Goal: Contribute content: Add original content to the website for others to see

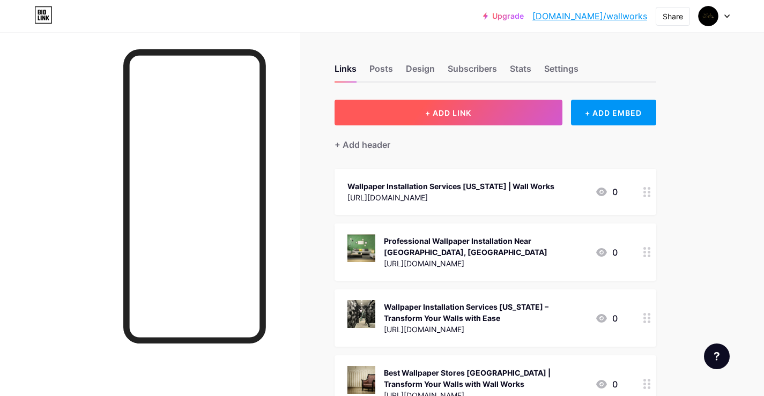
click at [466, 105] on button "+ ADD LINK" at bounding box center [448, 113] width 228 height 26
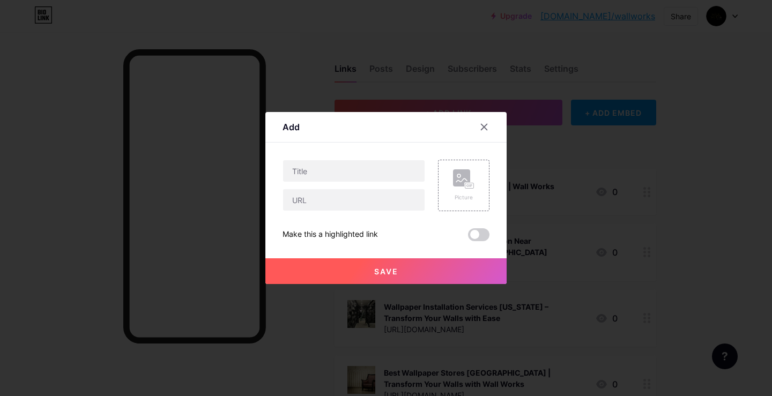
click at [310, 213] on div "Picture Make this a highlighted link Save" at bounding box center [385, 200] width 207 height 81
click at [309, 201] on input "text" at bounding box center [354, 199] width 142 height 21
paste input "[URL][DOMAIN_NAME]"
type input "[URL][DOMAIN_NAME]"
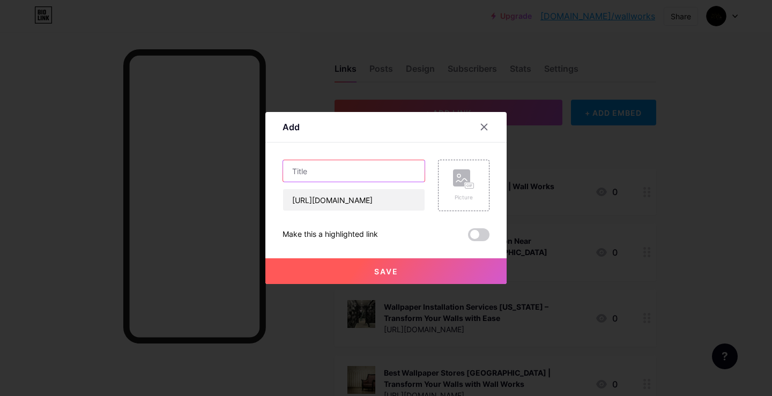
scroll to position [0, 0]
click at [325, 179] on input "text" at bounding box center [354, 170] width 142 height 21
paste input "Transform Your Space with Premium Wallpaper Solutions by Wall Works"
type input "Transform Your Space with Premium Wallpaper Solutions by Wall Works"
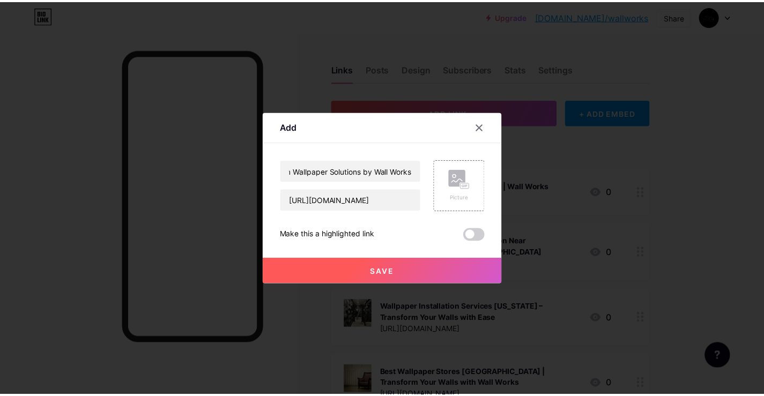
scroll to position [0, 0]
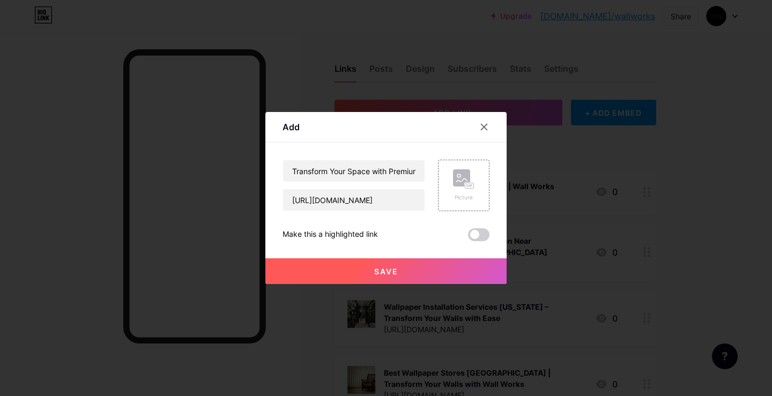
click at [483, 237] on span at bounding box center [478, 234] width 21 height 13
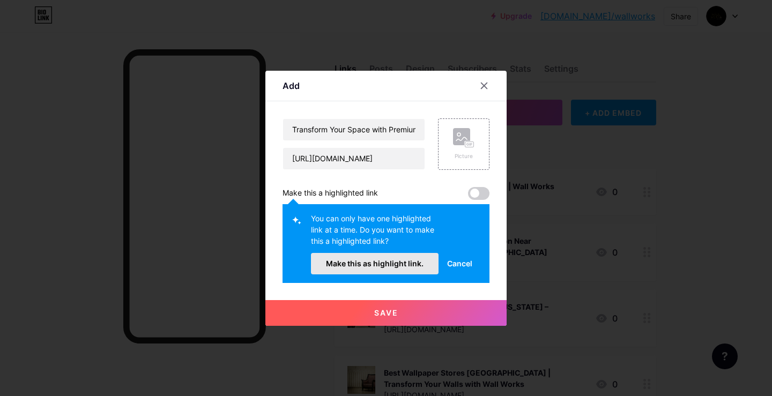
click at [411, 253] on button "Make this as highlight link." at bounding box center [375, 263] width 128 height 21
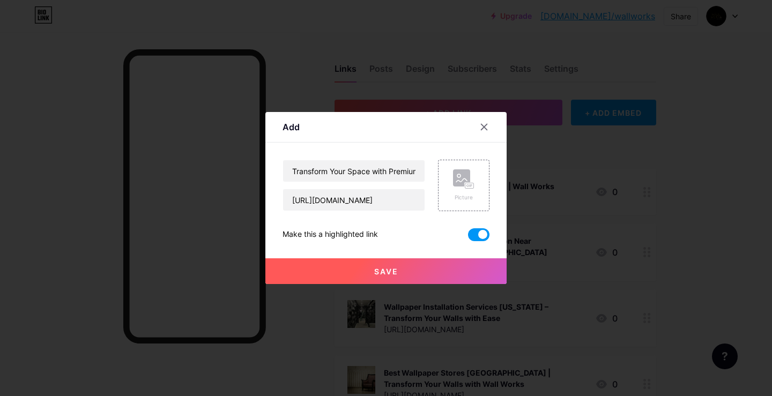
click at [411, 259] on button "Save" at bounding box center [385, 271] width 241 height 26
click at [455, 182] on rect at bounding box center [461, 177] width 17 height 17
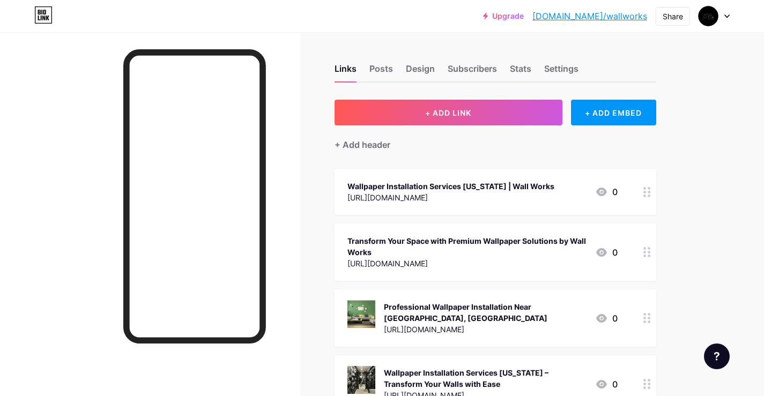
click at [451, 101] on button "+ ADD LINK" at bounding box center [448, 113] width 228 height 26
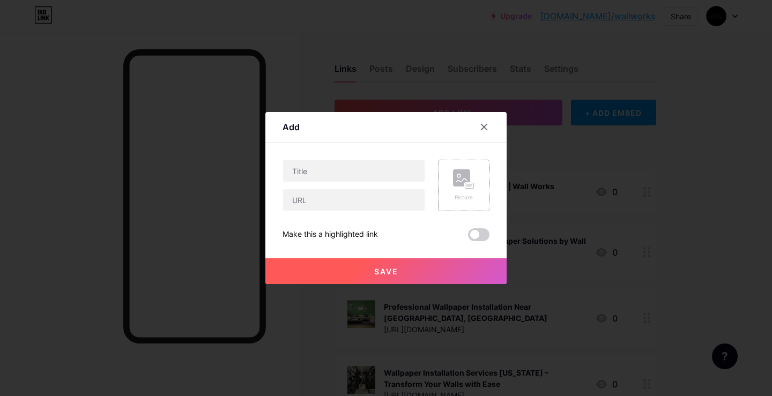
click at [465, 193] on div "Picture" at bounding box center [463, 185] width 21 height 32
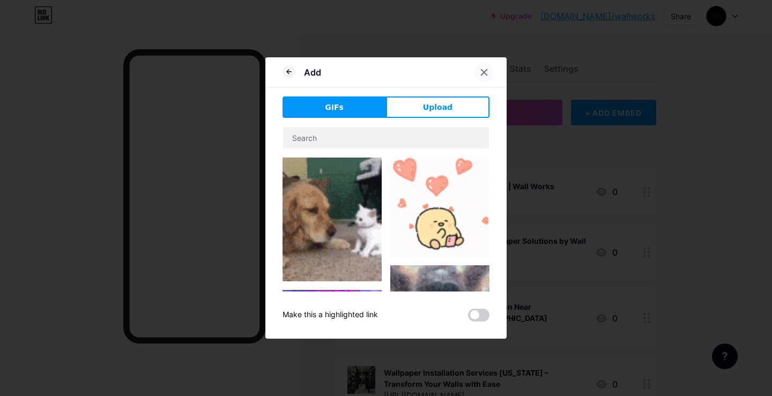
click at [490, 69] on div at bounding box center [483, 72] width 19 height 19
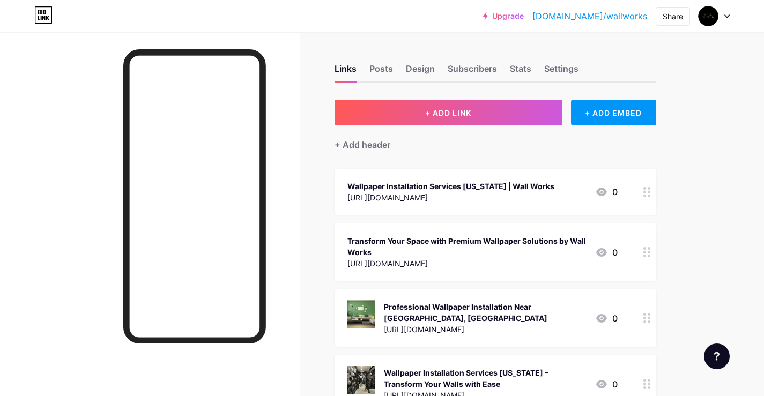
click at [434, 194] on div "[URL][DOMAIN_NAME]" at bounding box center [450, 197] width 207 height 11
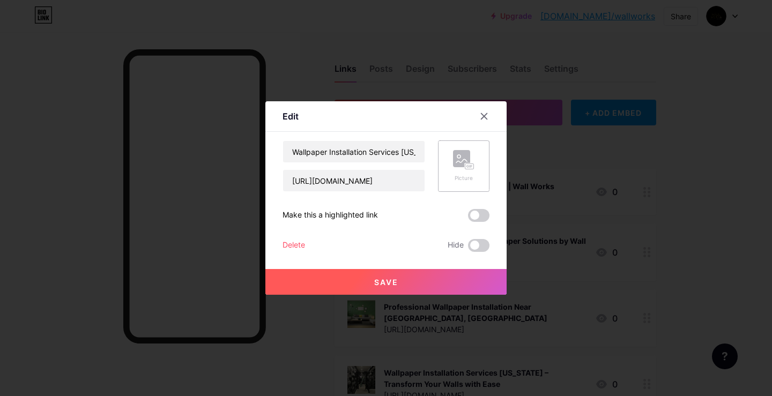
click at [459, 160] on rect at bounding box center [461, 158] width 17 height 17
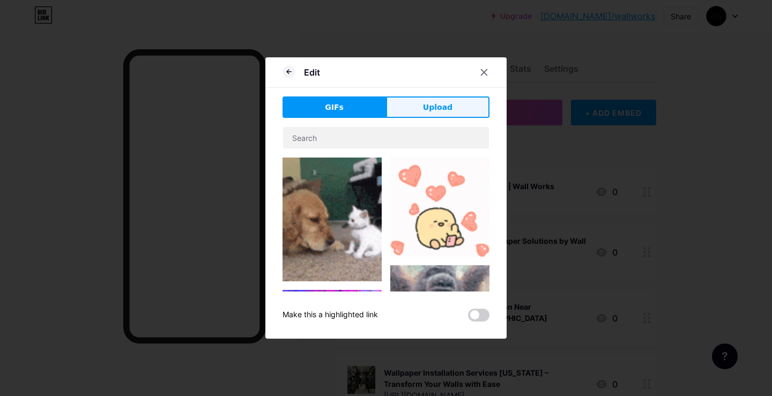
click at [438, 110] on span "Upload" at bounding box center [437, 107] width 29 height 11
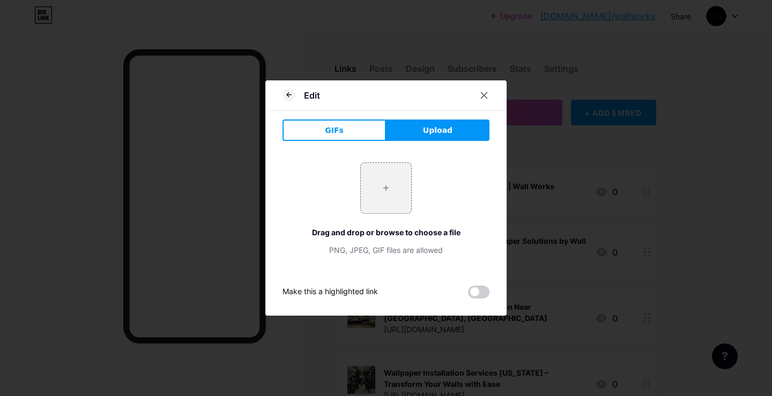
click at [483, 106] on div "Edit" at bounding box center [385, 98] width 241 height 25
click at [489, 93] on div at bounding box center [483, 95] width 19 height 19
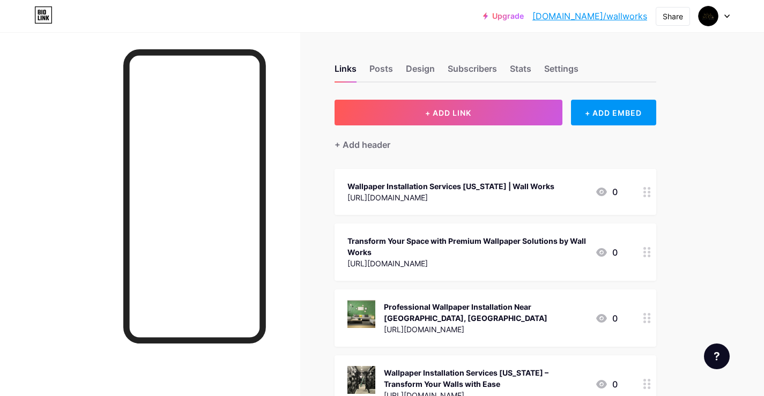
click at [453, 185] on div "Wallpaper Installation Services [US_STATE] | Wall Works" at bounding box center [450, 186] width 207 height 11
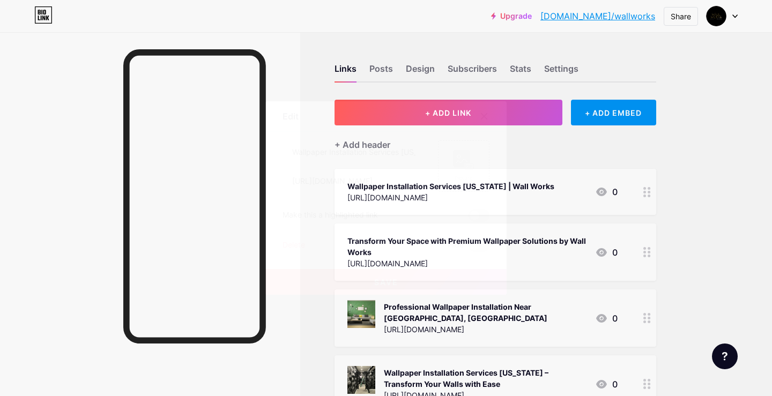
click at [482, 114] on icon at bounding box center [484, 117] width 6 height 6
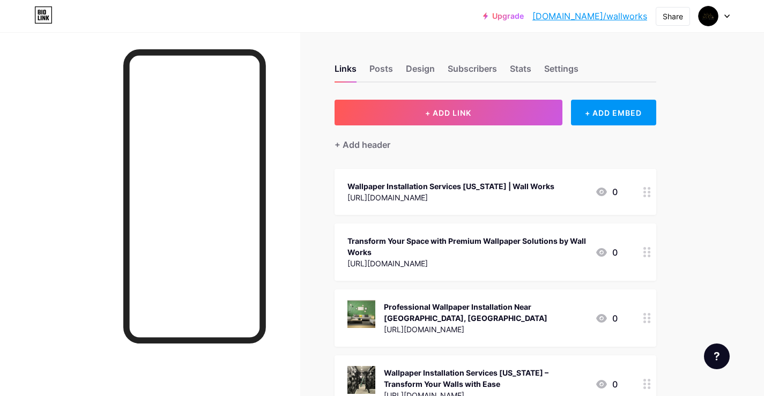
click at [438, 257] on div "Transform Your Space with Premium Wallpaper Solutions by Wall Works" at bounding box center [466, 246] width 239 height 23
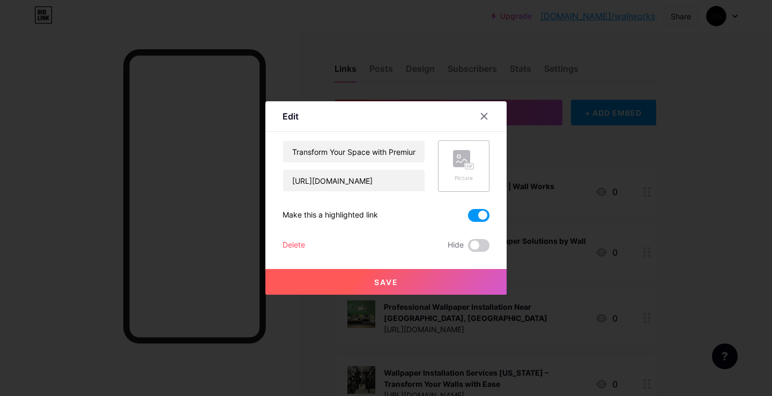
click at [467, 169] on rect at bounding box center [469, 166] width 9 height 5
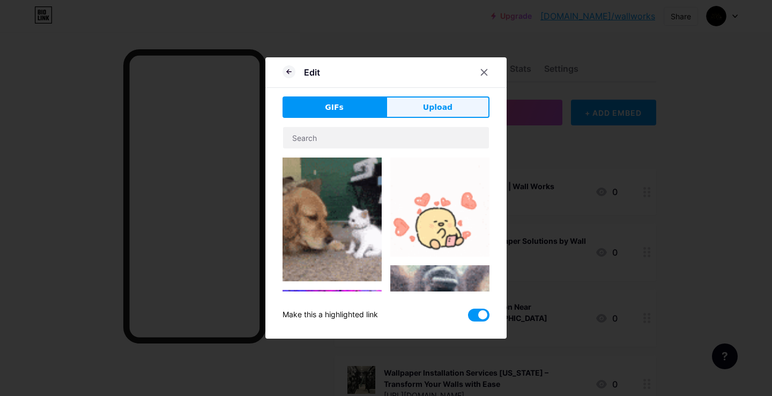
drag, startPoint x: 437, startPoint y: 125, endPoint x: 435, endPoint y: 116, distance: 8.8
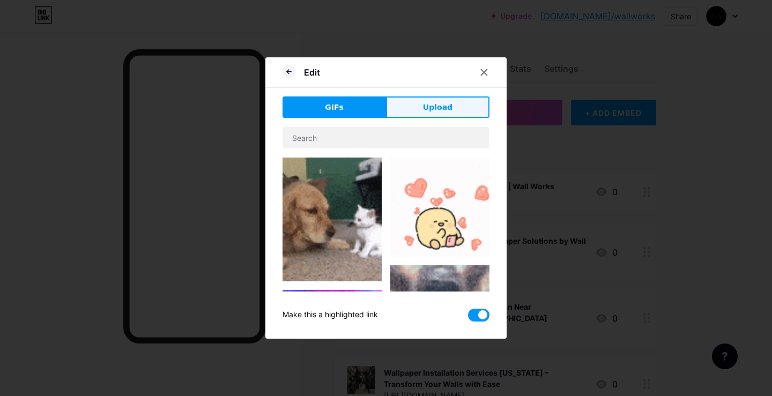
click at [437, 120] on div "GIFs Upload Content YouTube Play YouTube video without leaving your page. ADD V…" at bounding box center [385, 208] width 207 height 225
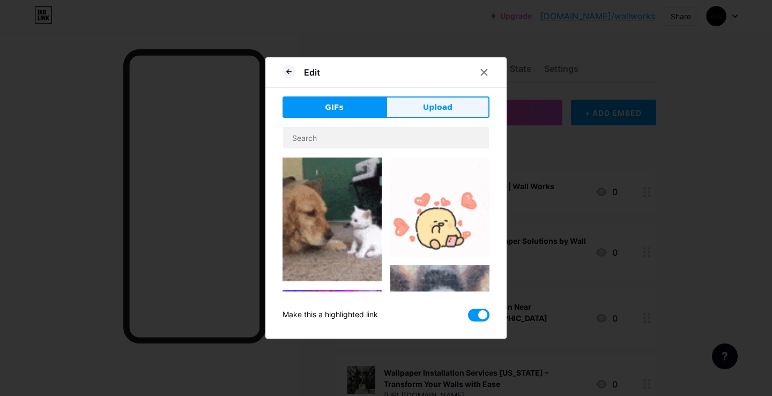
click at [435, 116] on button "Upload" at bounding box center [437, 106] width 103 height 21
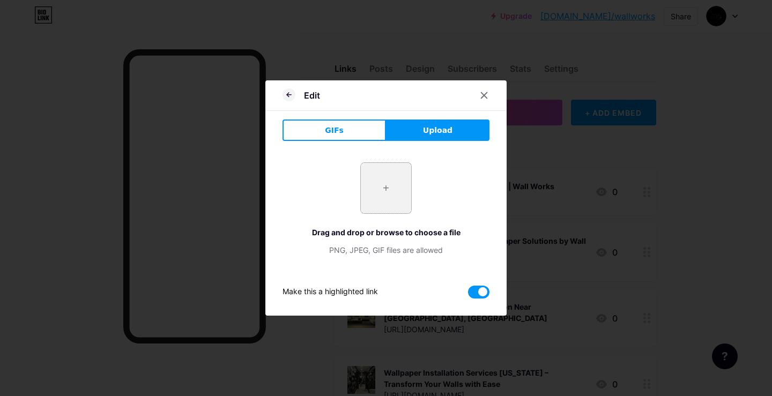
click at [388, 172] on input "file" at bounding box center [386, 188] width 50 height 50
type input "C:\fakepath\rs=w_1535,m (2).jpg"
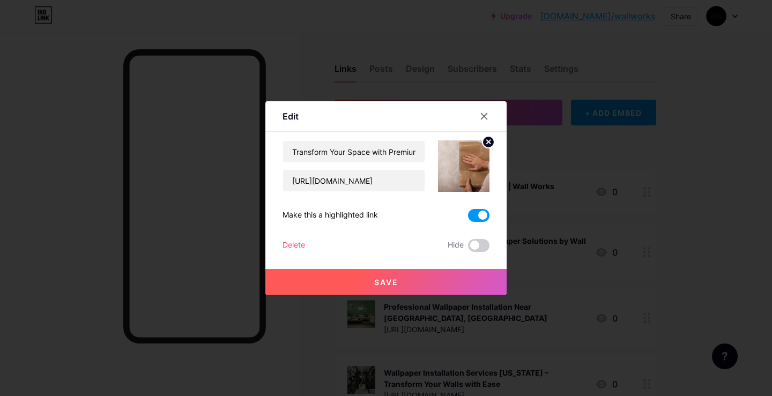
click at [382, 287] on button "Save" at bounding box center [385, 282] width 241 height 26
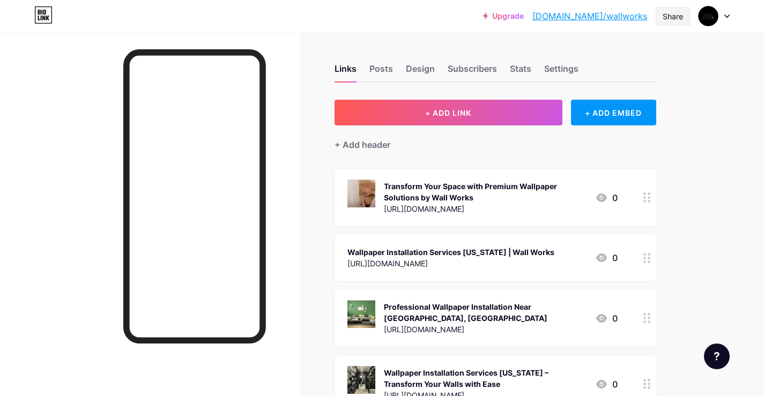
click at [671, 17] on div "Share" at bounding box center [672, 16] width 20 height 11
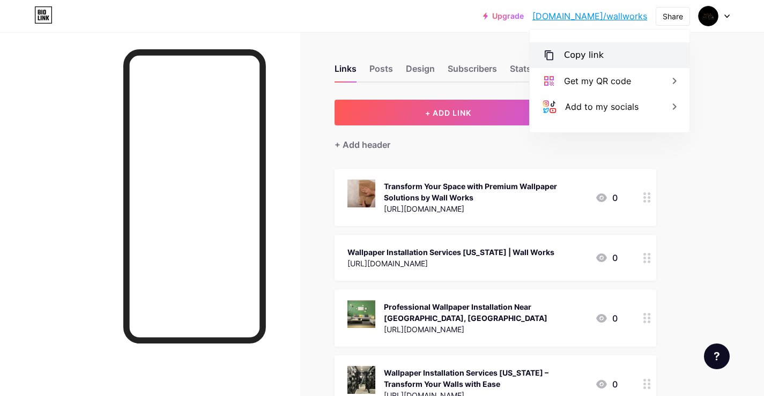
click at [608, 55] on div "Copy link" at bounding box center [610, 55] width 160 height 26
